Goal: Contribute content

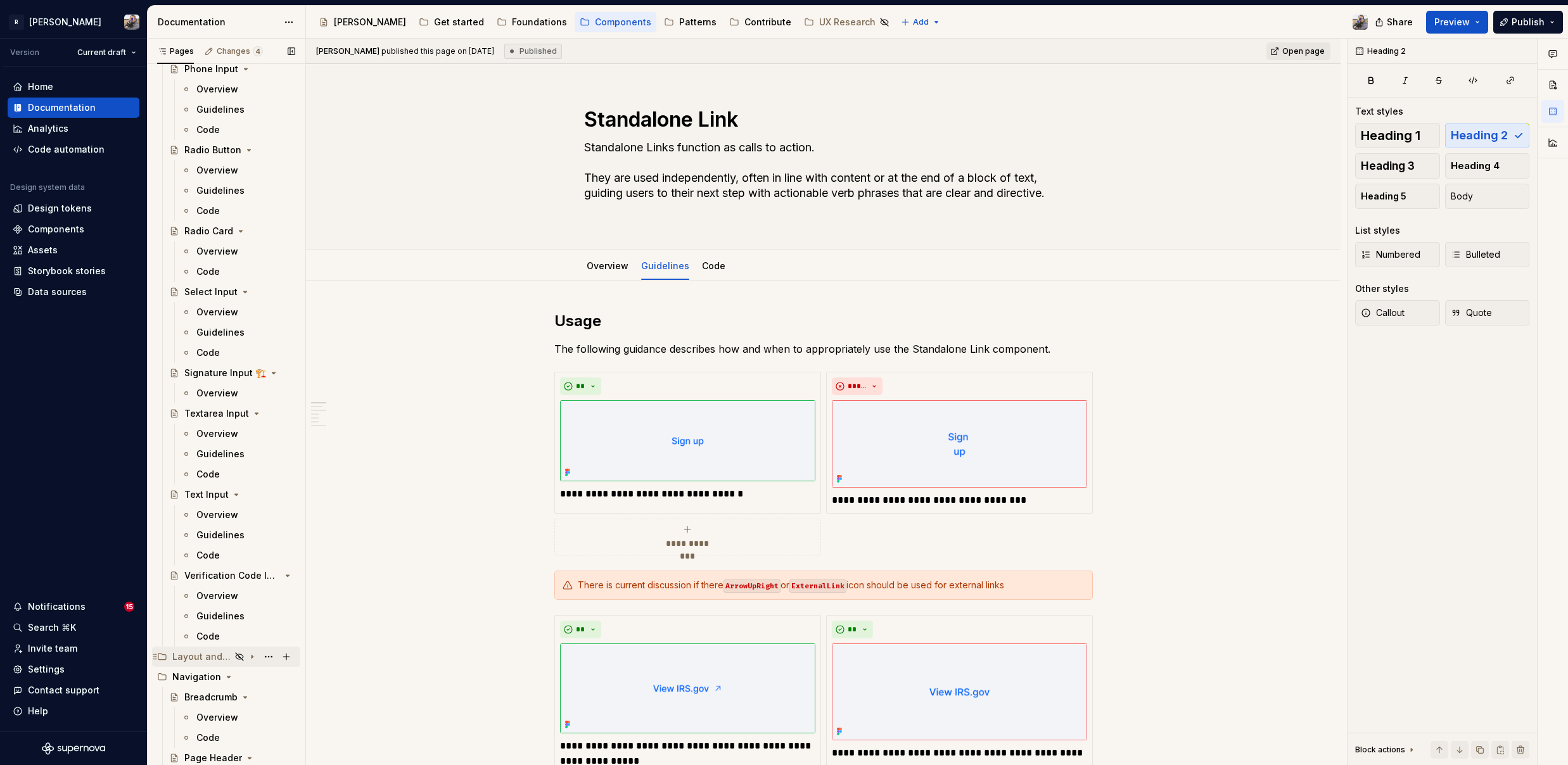
scroll to position [4411, 0]
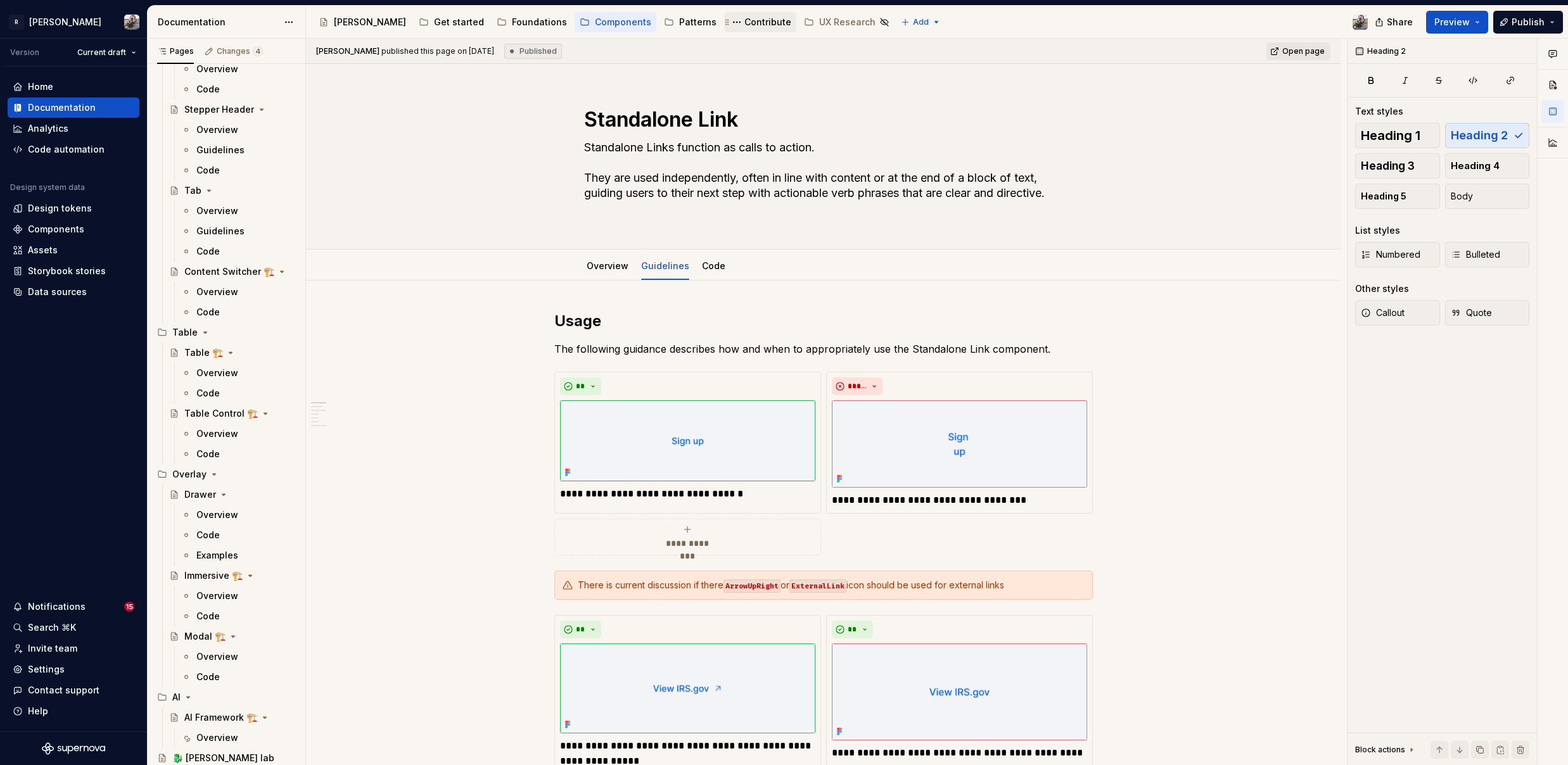
click at [744, 22] on div "Contribute" at bounding box center [768, 22] width 47 height 12
type textarea "*"
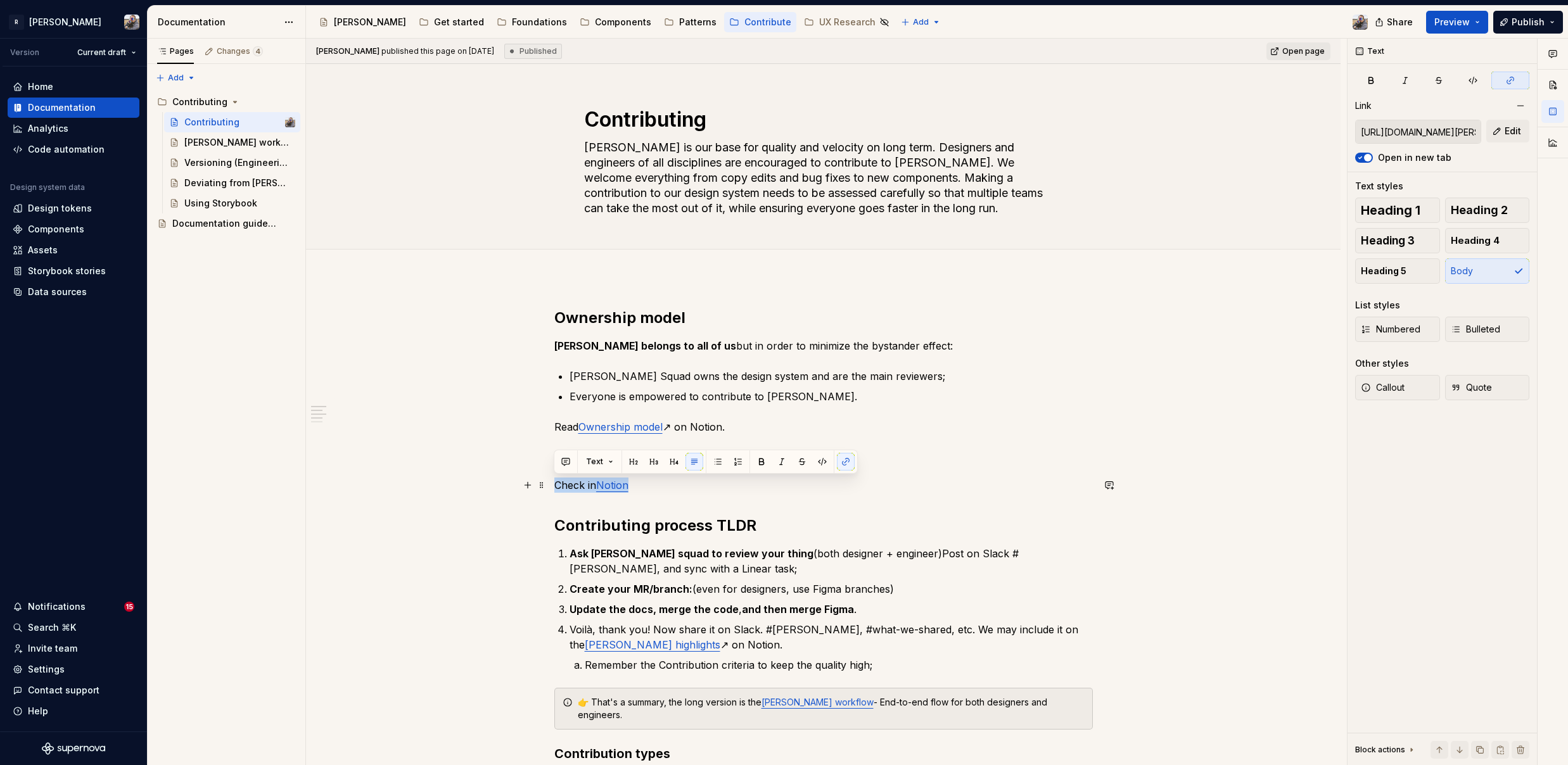
drag, startPoint x: 632, startPoint y: 487, endPoint x: 548, endPoint y: 489, distance: 84.0
click at [912, 387] on ul "Norma Squad owns the design system and are the main reviewers; Everyone is empo…" at bounding box center [831, 386] width 523 height 35
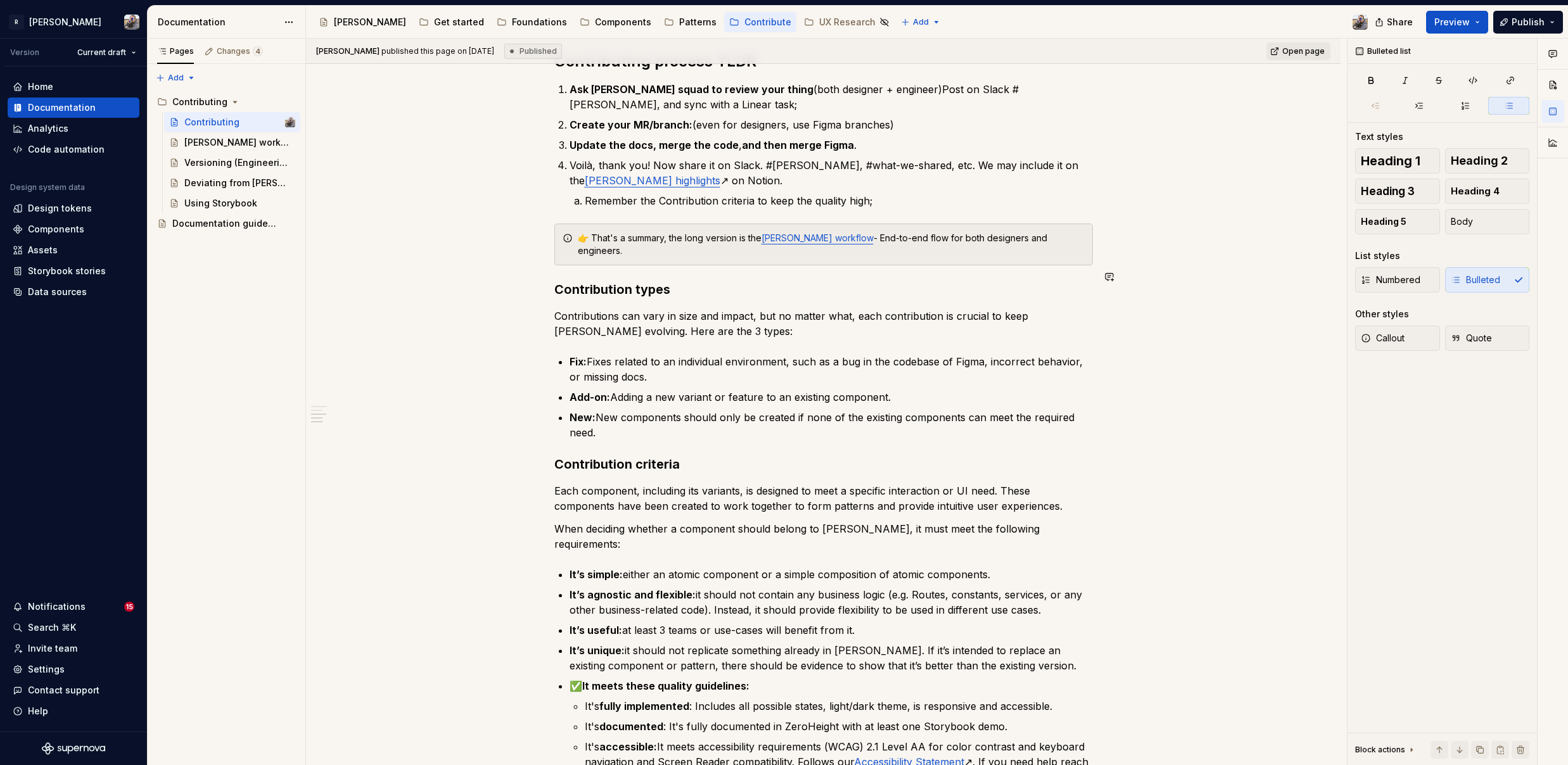
scroll to position [611, 0]
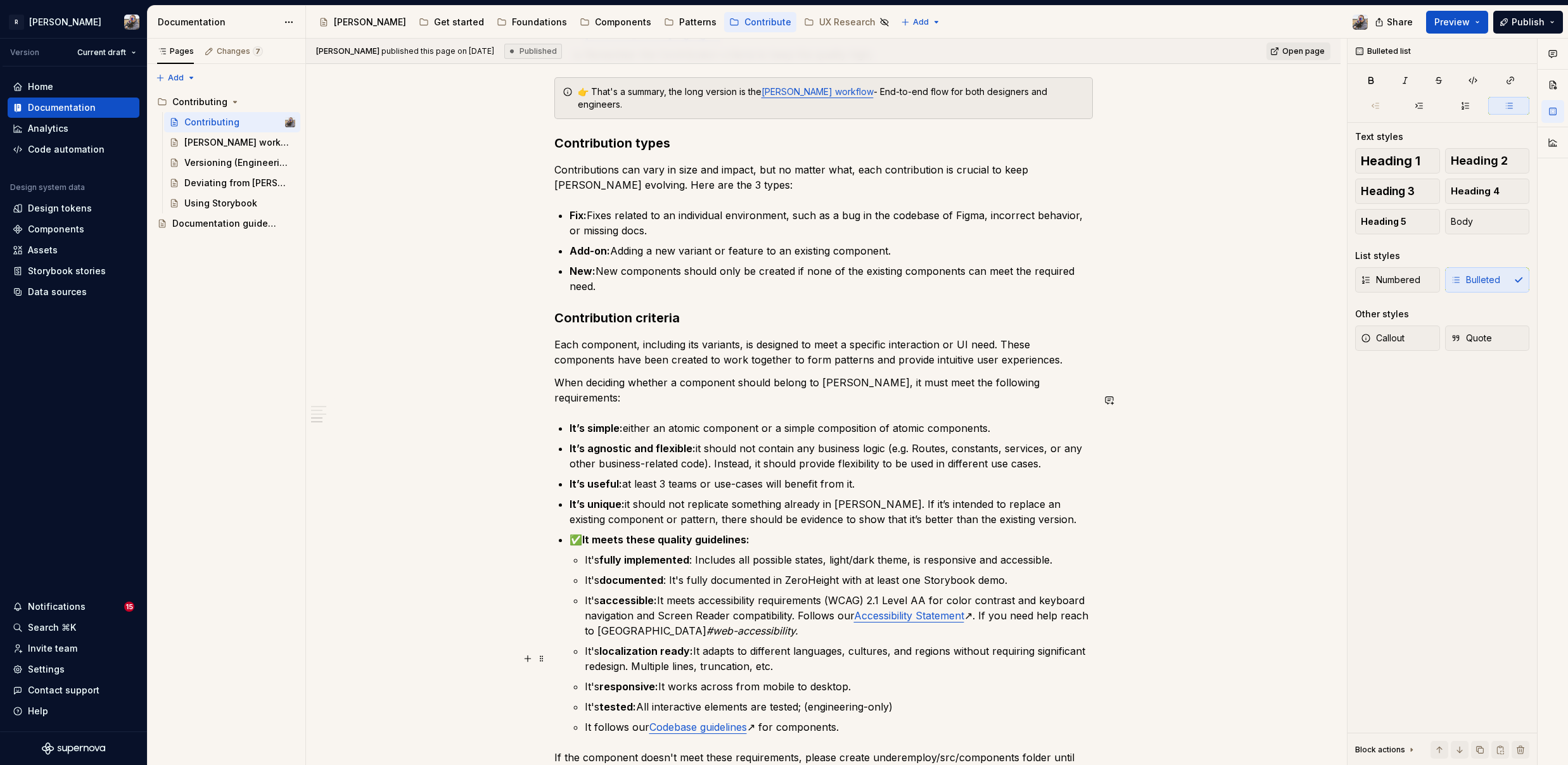
type textarea "*"
